Goal: Ask a question

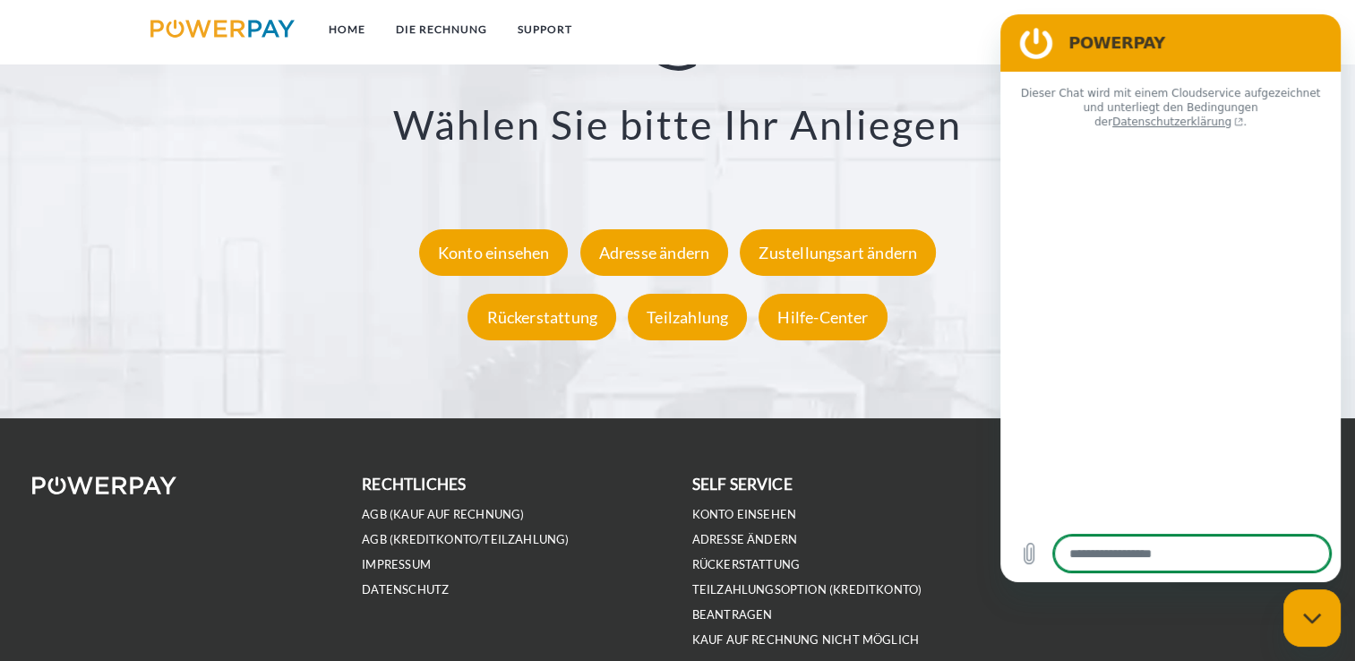
scroll to position [3438, 0]
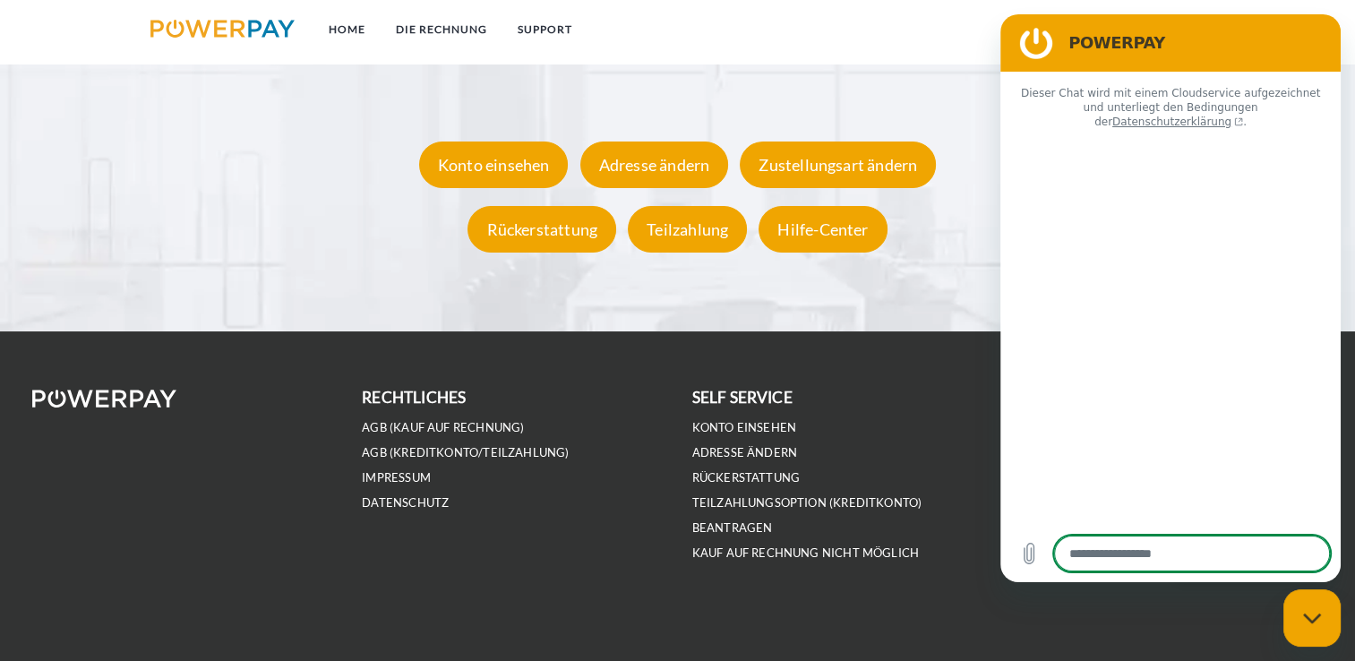
type textarea "*"
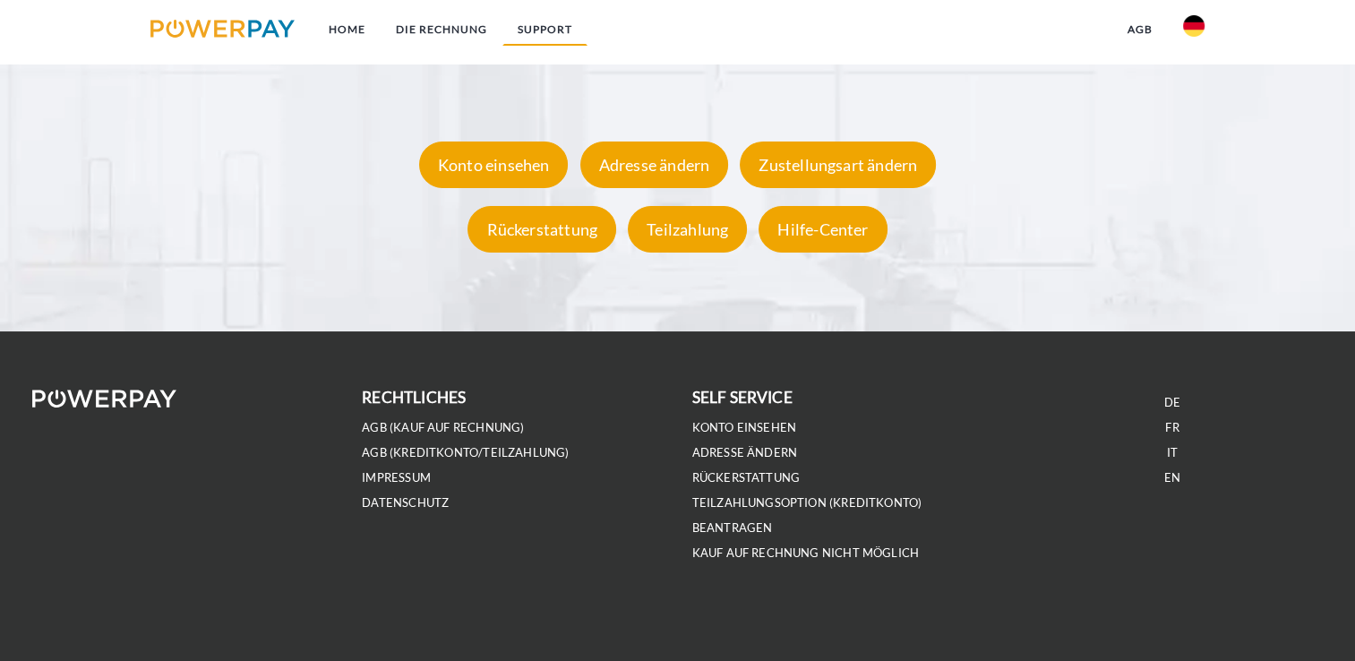
click at [551, 27] on link "SUPPORT" at bounding box center [544, 29] width 85 height 32
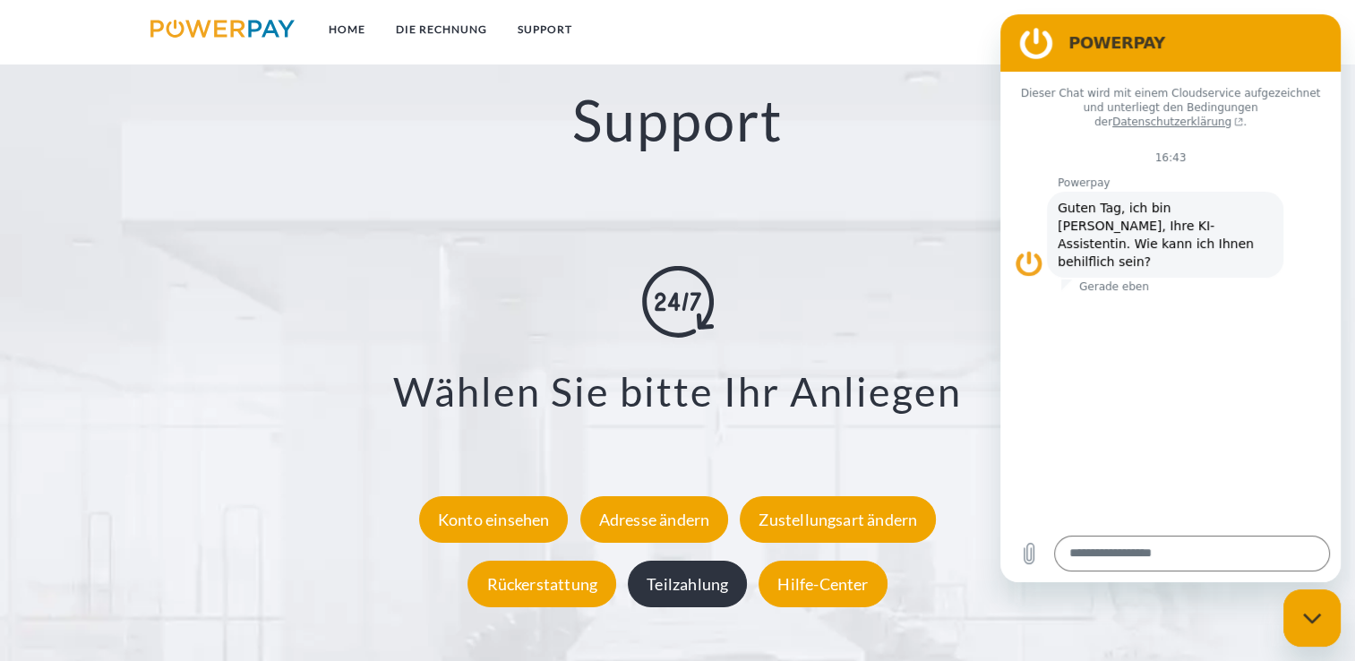
click at [680, 587] on div "Teilzahlung" at bounding box center [687, 583] width 119 height 47
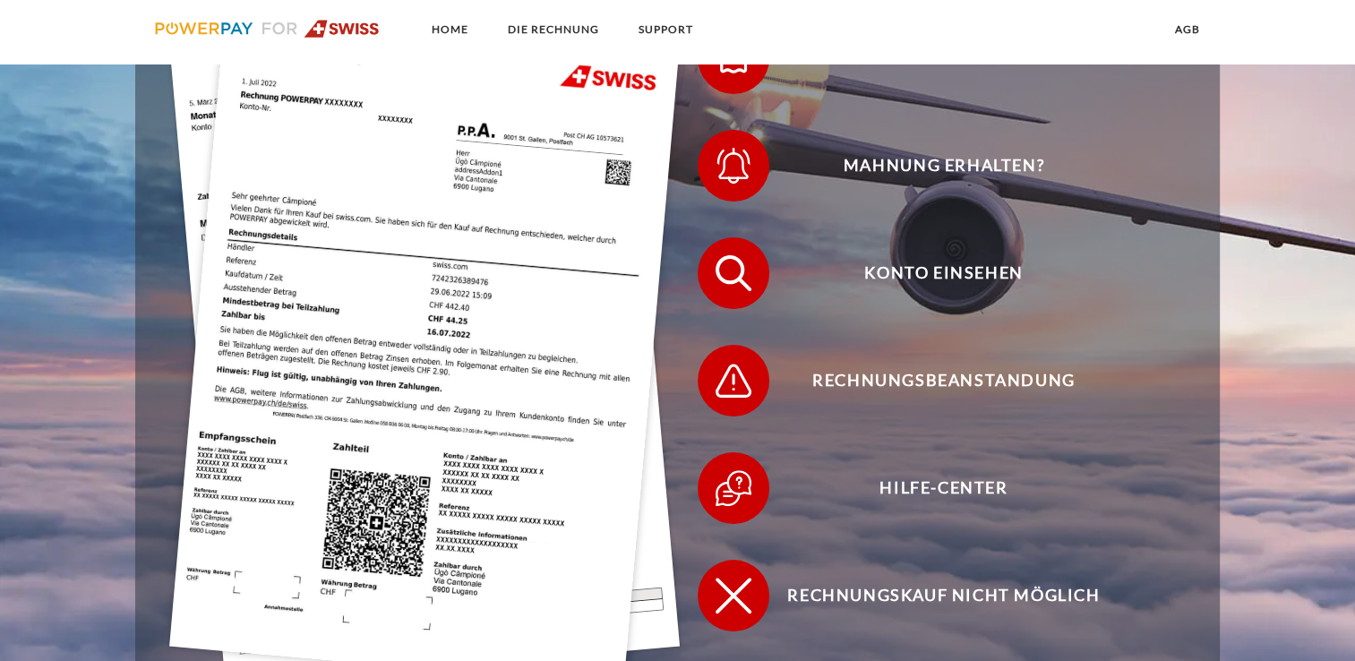
scroll to position [529, 0]
